Goal: Task Accomplishment & Management: Manage account settings

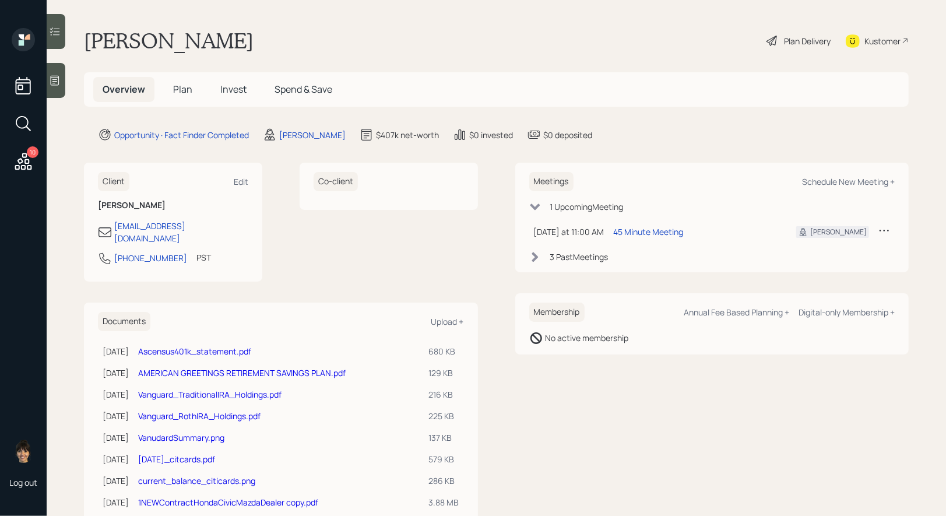
click at [794, 39] on div "Plan Delivery" at bounding box center [807, 41] width 47 height 12
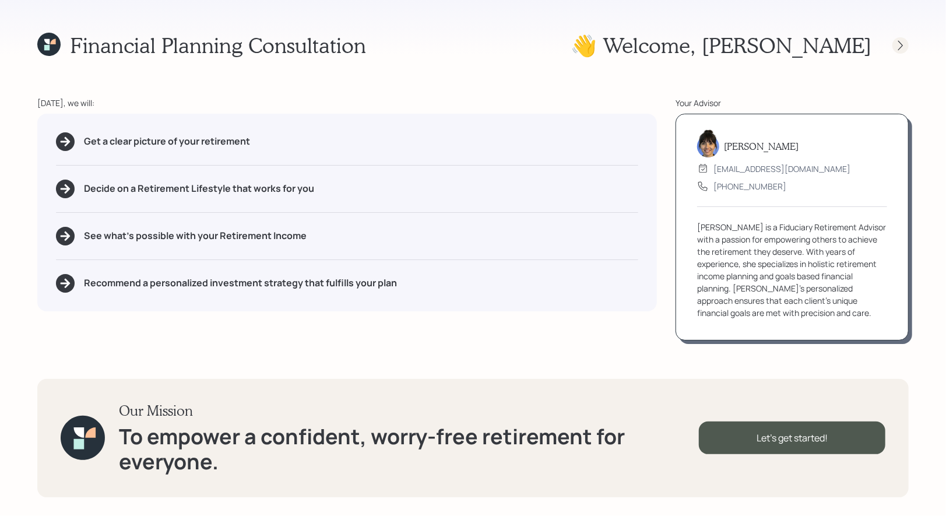
click at [904, 44] on icon at bounding box center [900, 46] width 12 height 12
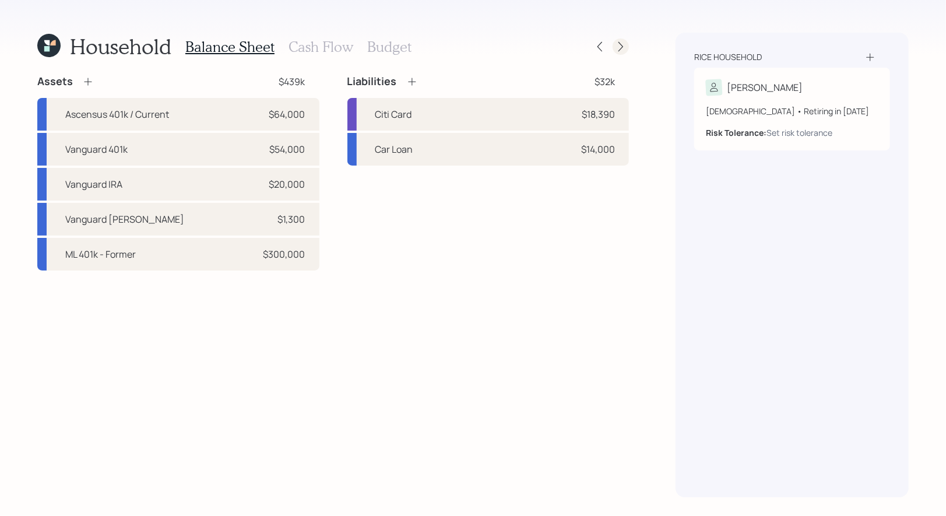
click at [619, 44] on icon at bounding box center [620, 47] width 5 height 10
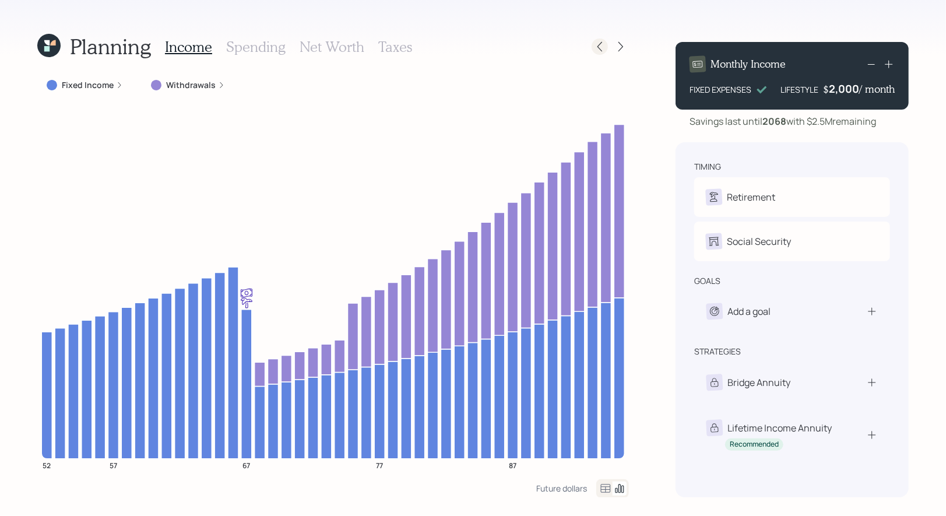
click at [601, 47] on icon at bounding box center [600, 47] width 12 height 12
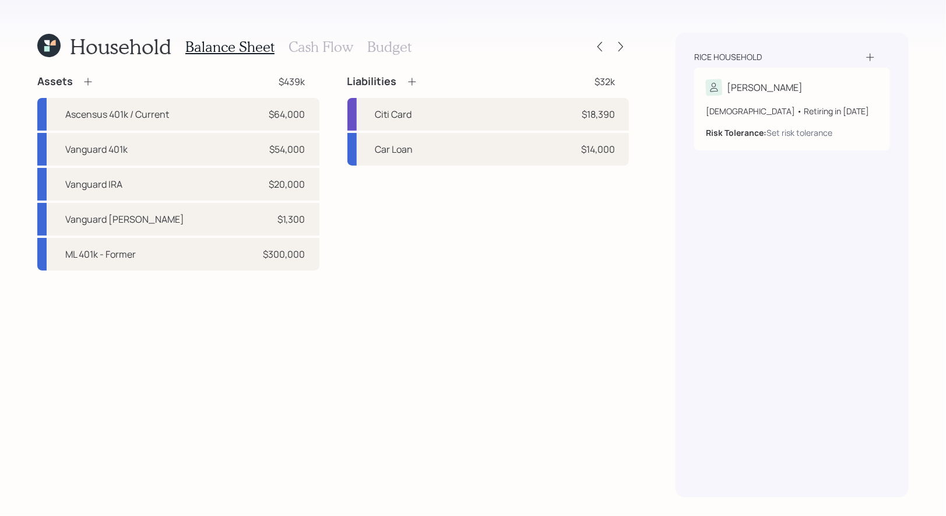
click at [45, 41] on icon at bounding box center [46, 42] width 5 height 5
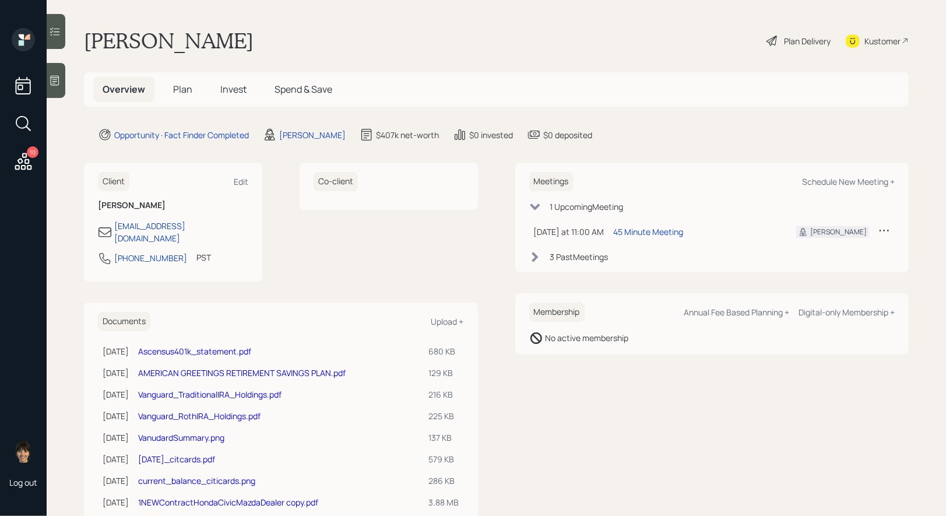
click at [817, 40] on div "Plan Delivery" at bounding box center [807, 41] width 47 height 12
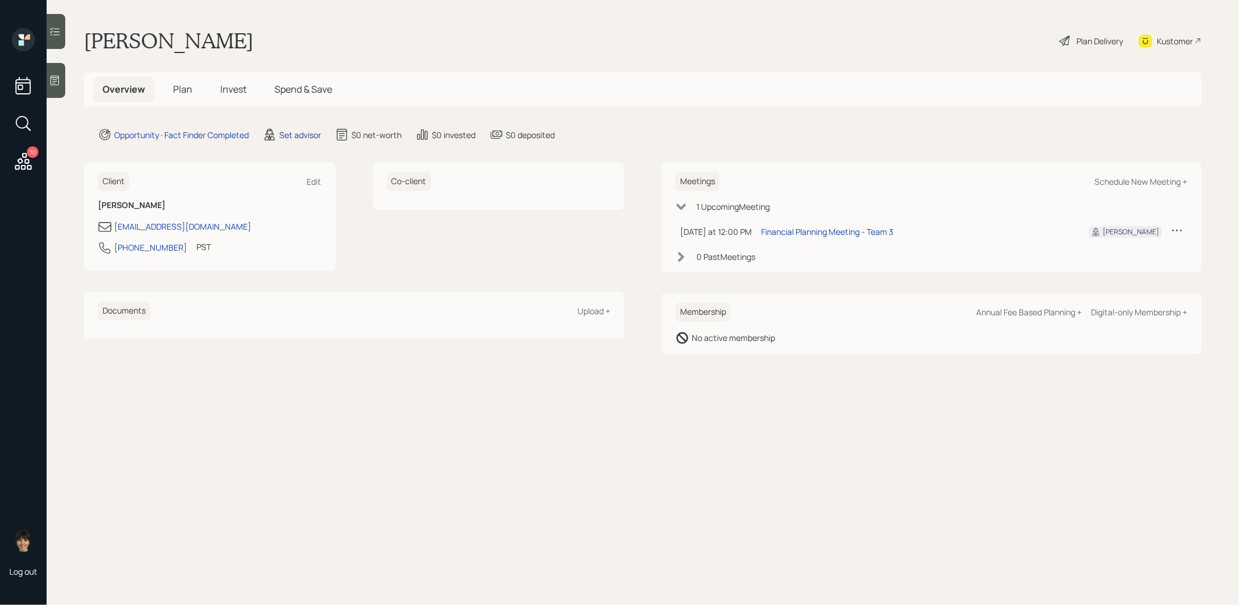
click at [292, 133] on div "Set advisor" at bounding box center [300, 135] width 42 height 12
